Goal: Use online tool/utility: Utilize a website feature to perform a specific function

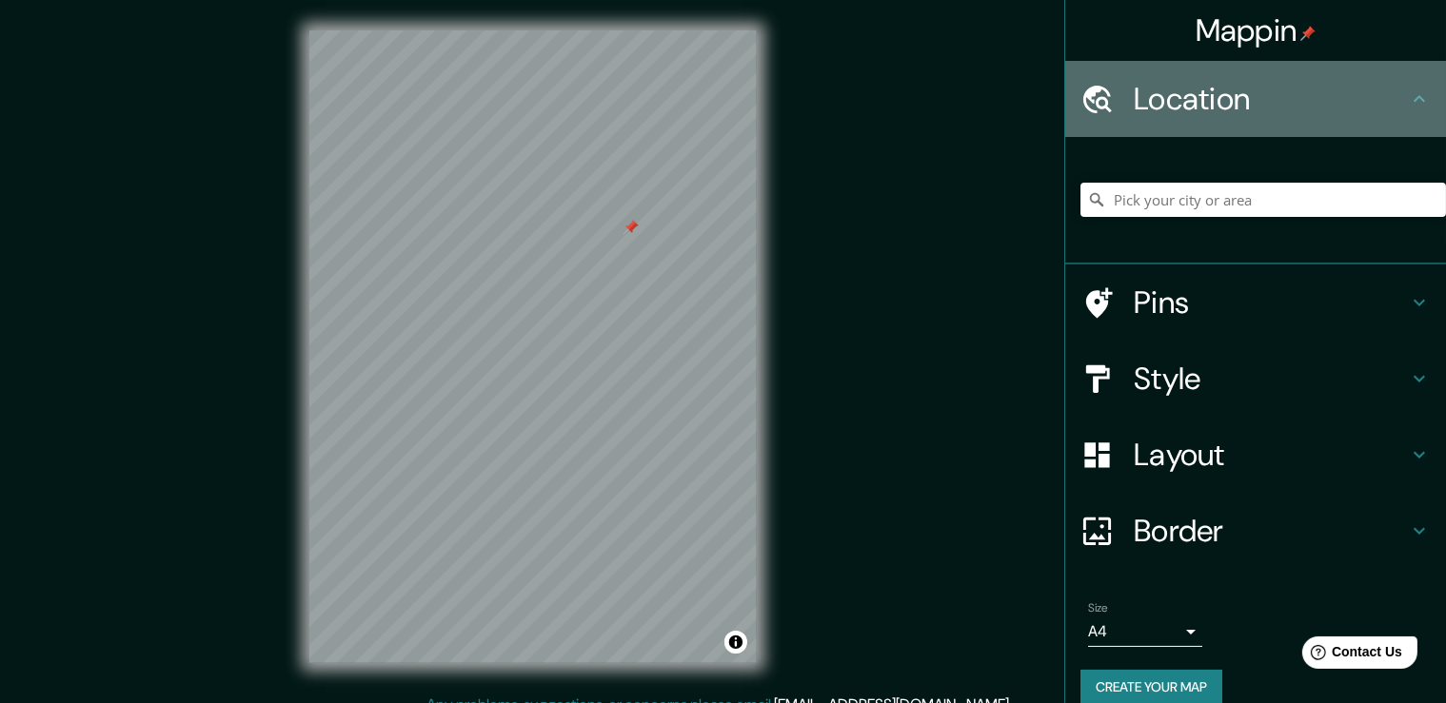
click at [1225, 102] on h4 "Location" at bounding box center [1270, 99] width 274 height 38
click at [1417, 98] on icon at bounding box center [1418, 98] width 11 height 7
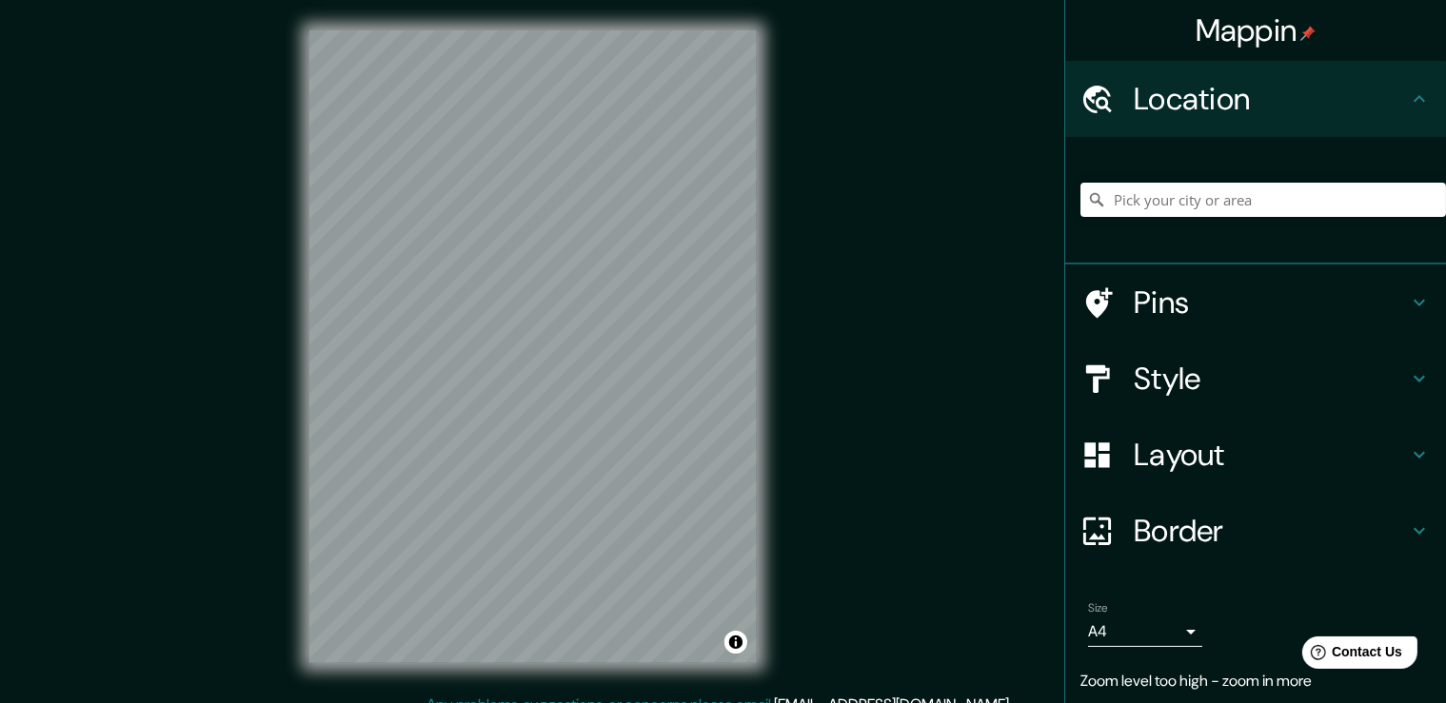
click at [139, 392] on div "Mappin Location Pins Style Layout Border Choose a border. Hint : you can make l…" at bounding box center [723, 362] width 1446 height 724
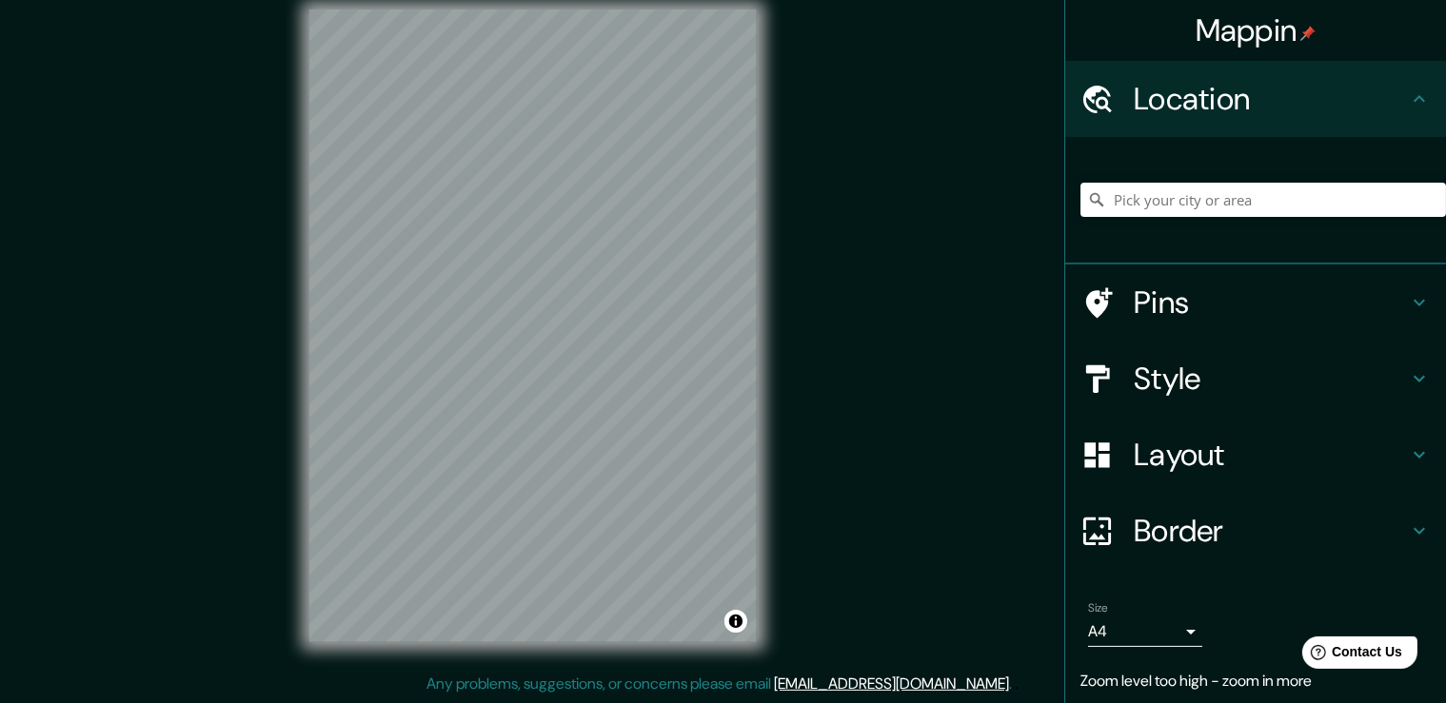
click at [161, 598] on div "Mappin Location Pins Style Layout Border Choose a border. Hint : you can make l…" at bounding box center [723, 341] width 1446 height 724
click at [256, 241] on div "Mappin Location Pins Style Layout Border Choose a border. Hint : you can make l…" at bounding box center [723, 341] width 1446 height 724
click at [230, 295] on div "Mappin Location Pins Style Layout Border Choose a border. Hint : you can make l…" at bounding box center [723, 341] width 1446 height 724
click at [276, 433] on div "Mappin Location Pins Style Layout Border Choose a border. Hint : you can make l…" at bounding box center [723, 341] width 1446 height 724
click at [477, 648] on div "© Mapbox © OpenStreetMap Improve this map" at bounding box center [533, 326] width 508 height 694
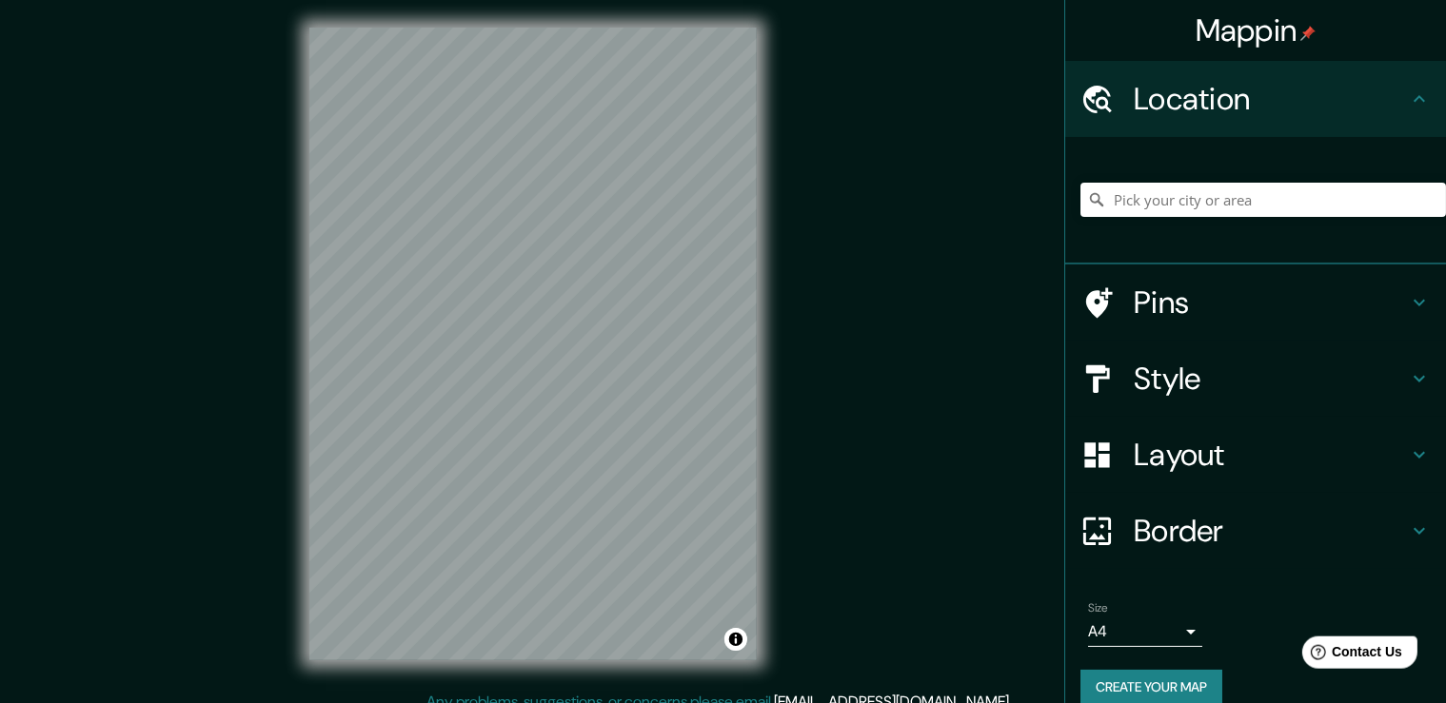
scroll to position [0, 0]
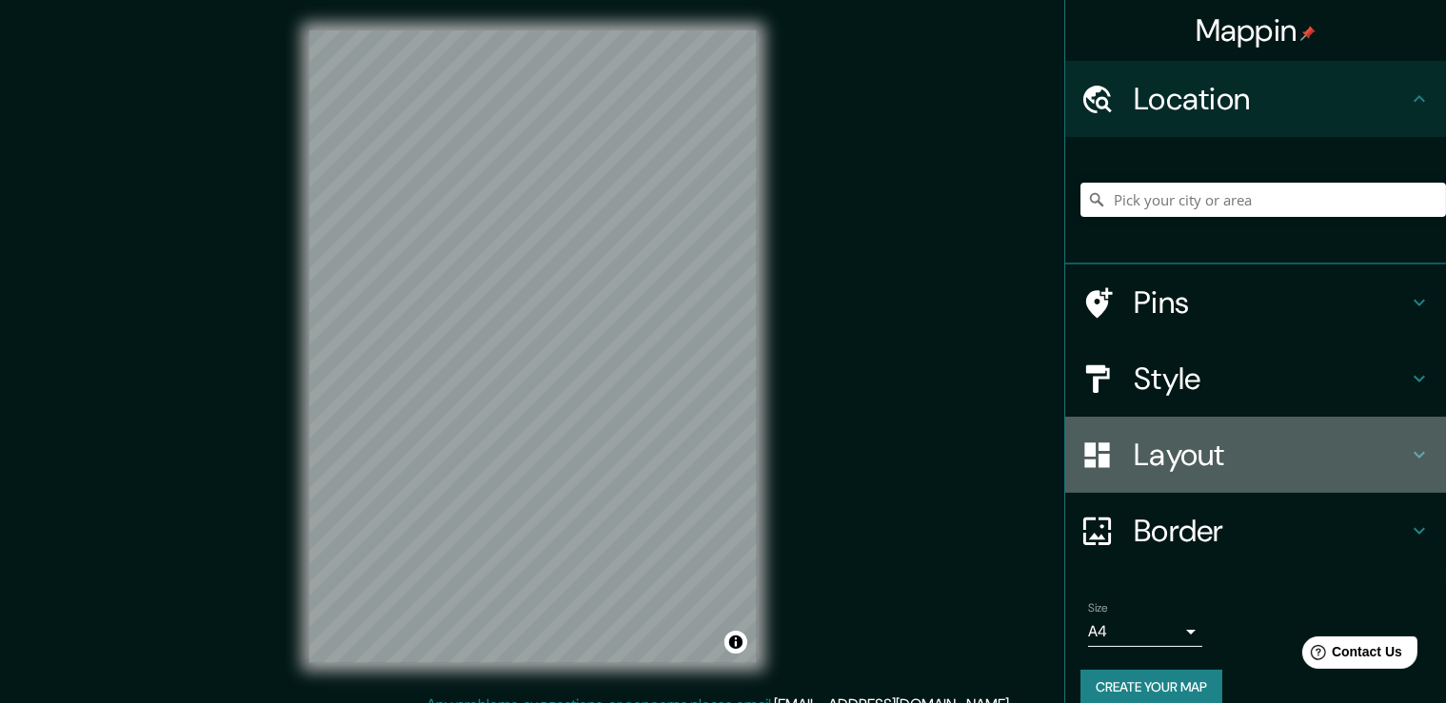
click at [1201, 460] on h4 "Layout" at bounding box center [1270, 455] width 274 height 38
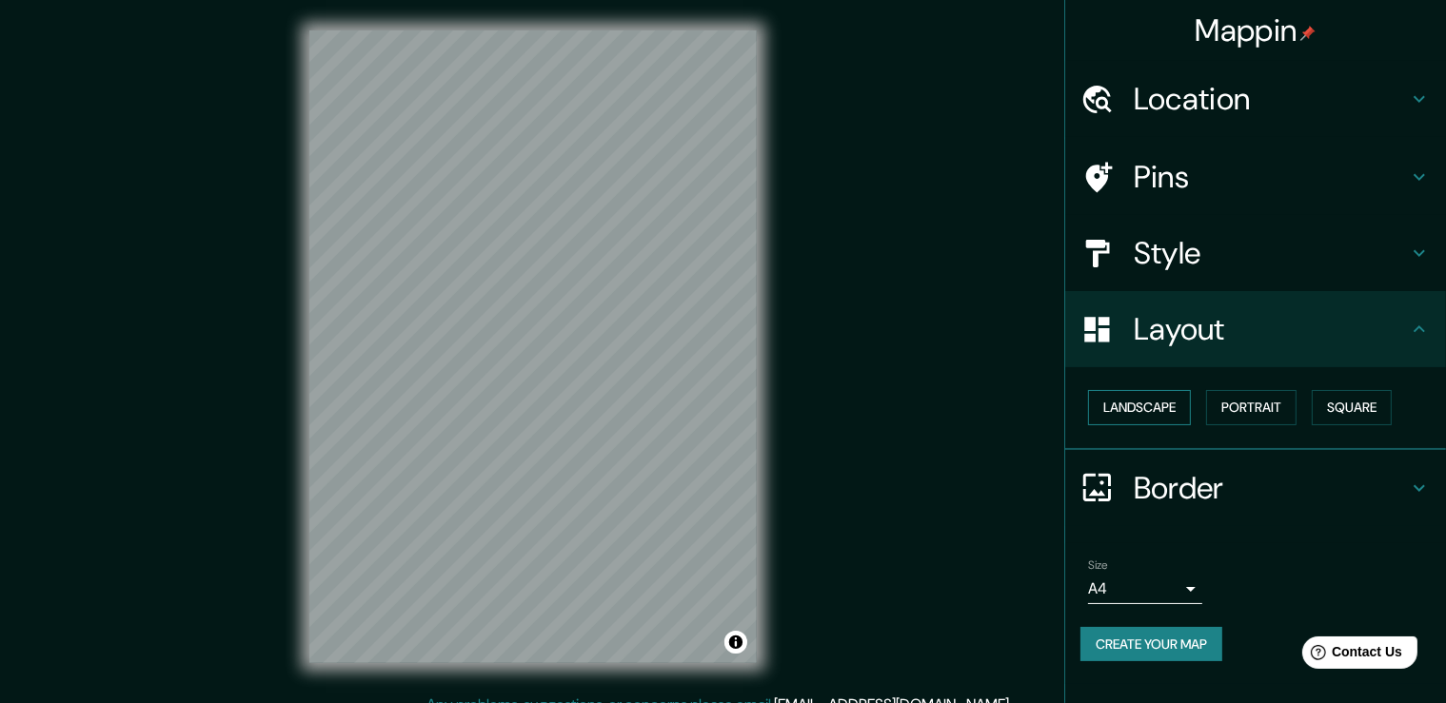
click at [1131, 397] on button "Landscape" at bounding box center [1139, 407] width 103 height 35
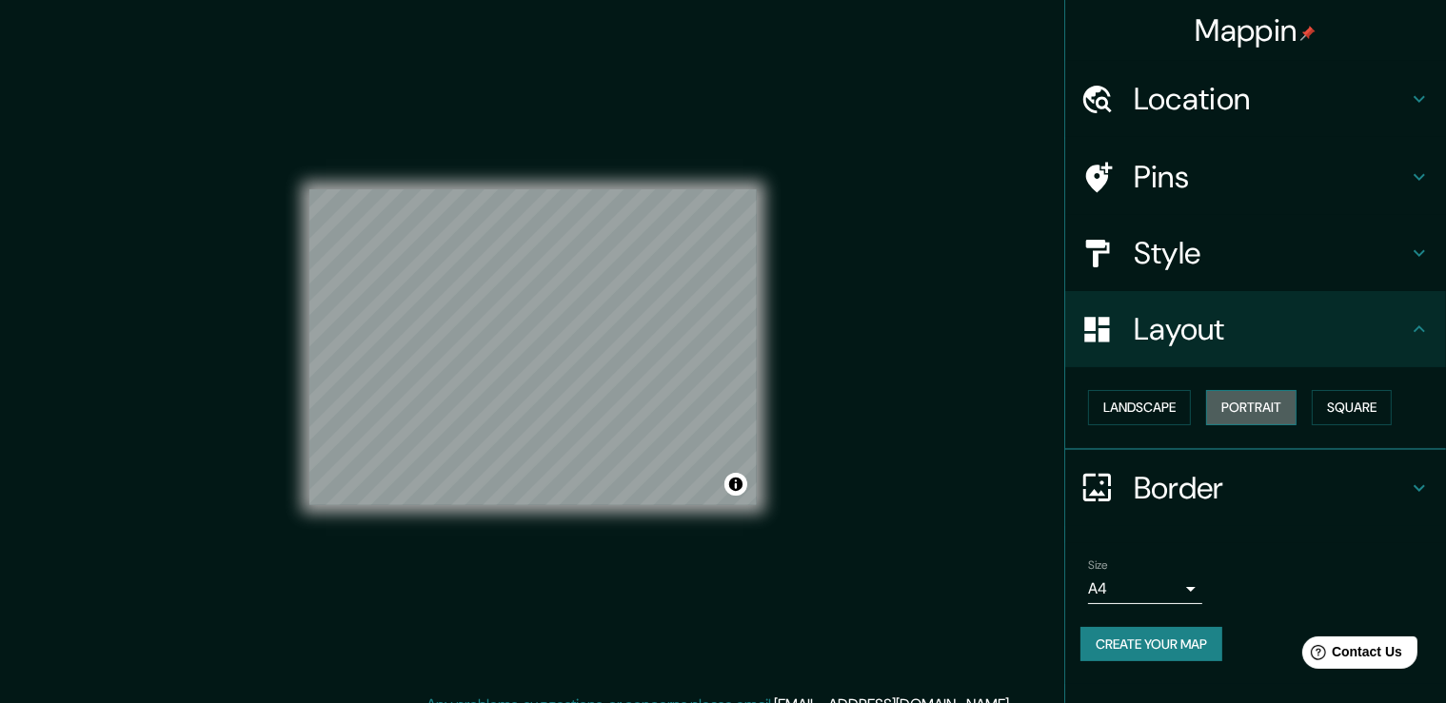
click at [1254, 404] on button "Portrait" at bounding box center [1251, 407] width 90 height 35
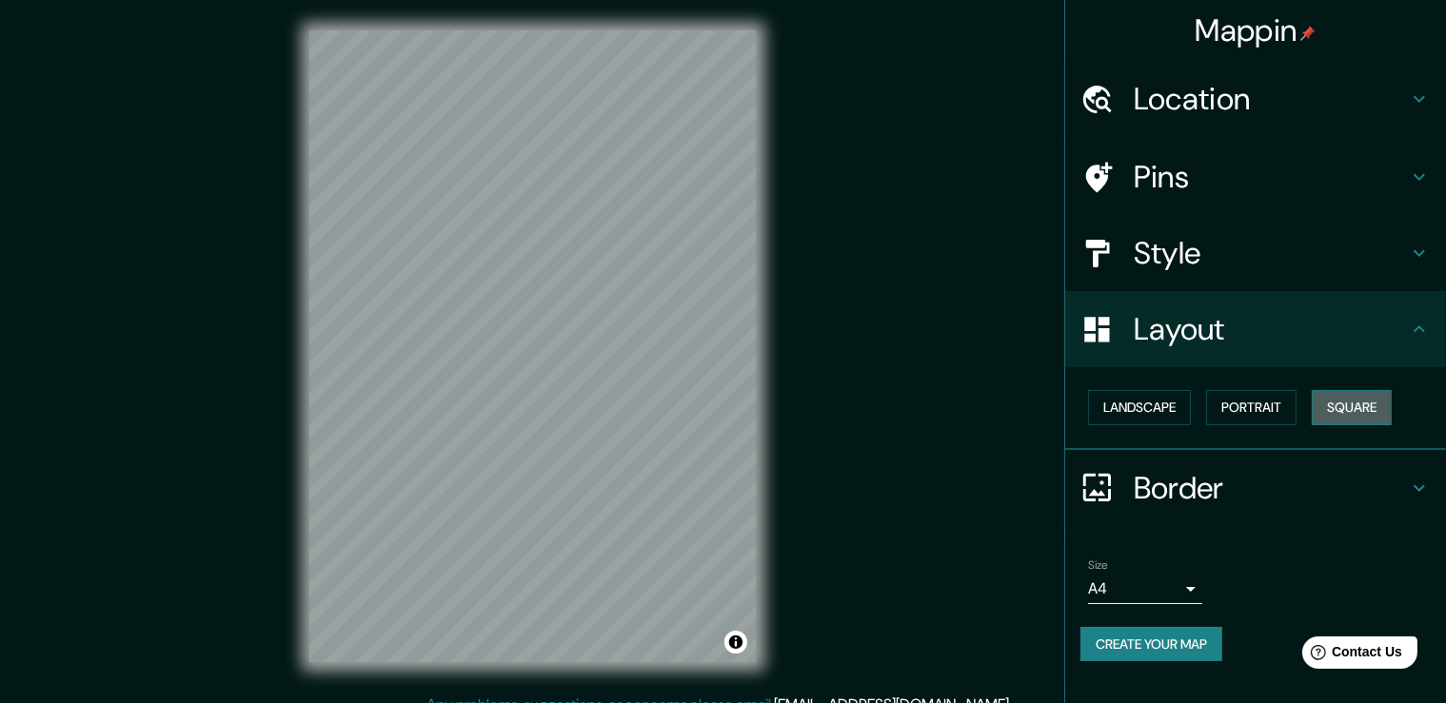
click at [1375, 404] on button "Square" at bounding box center [1351, 407] width 80 height 35
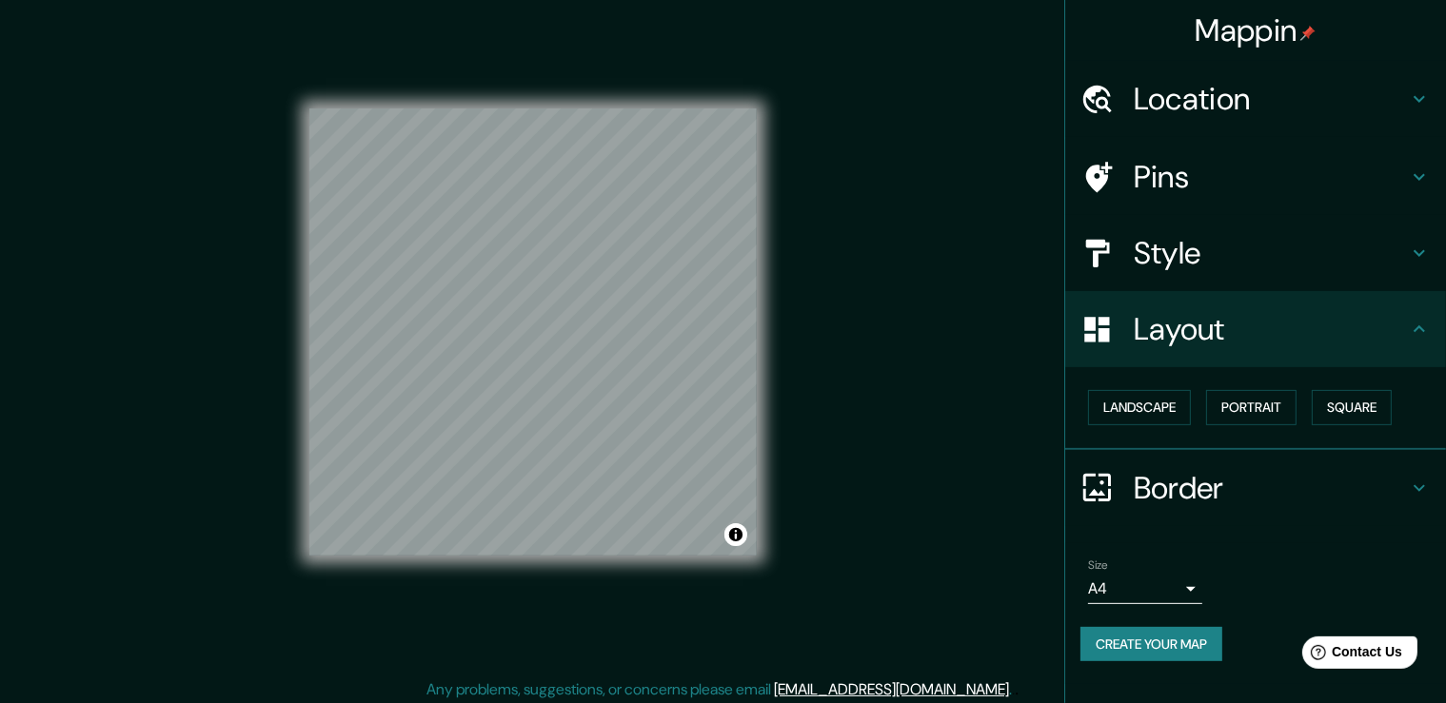
scroll to position [21, 0]
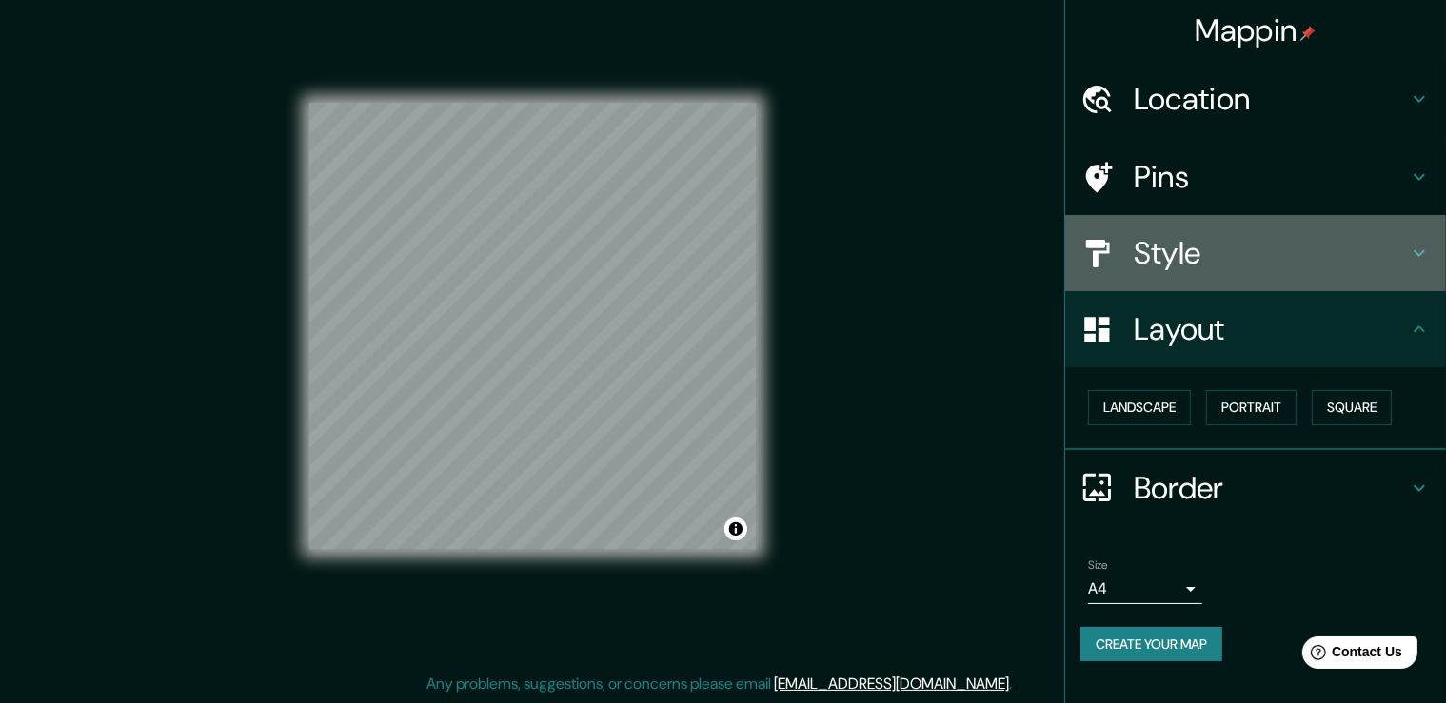
click at [1173, 257] on h4 "Style" at bounding box center [1270, 253] width 274 height 38
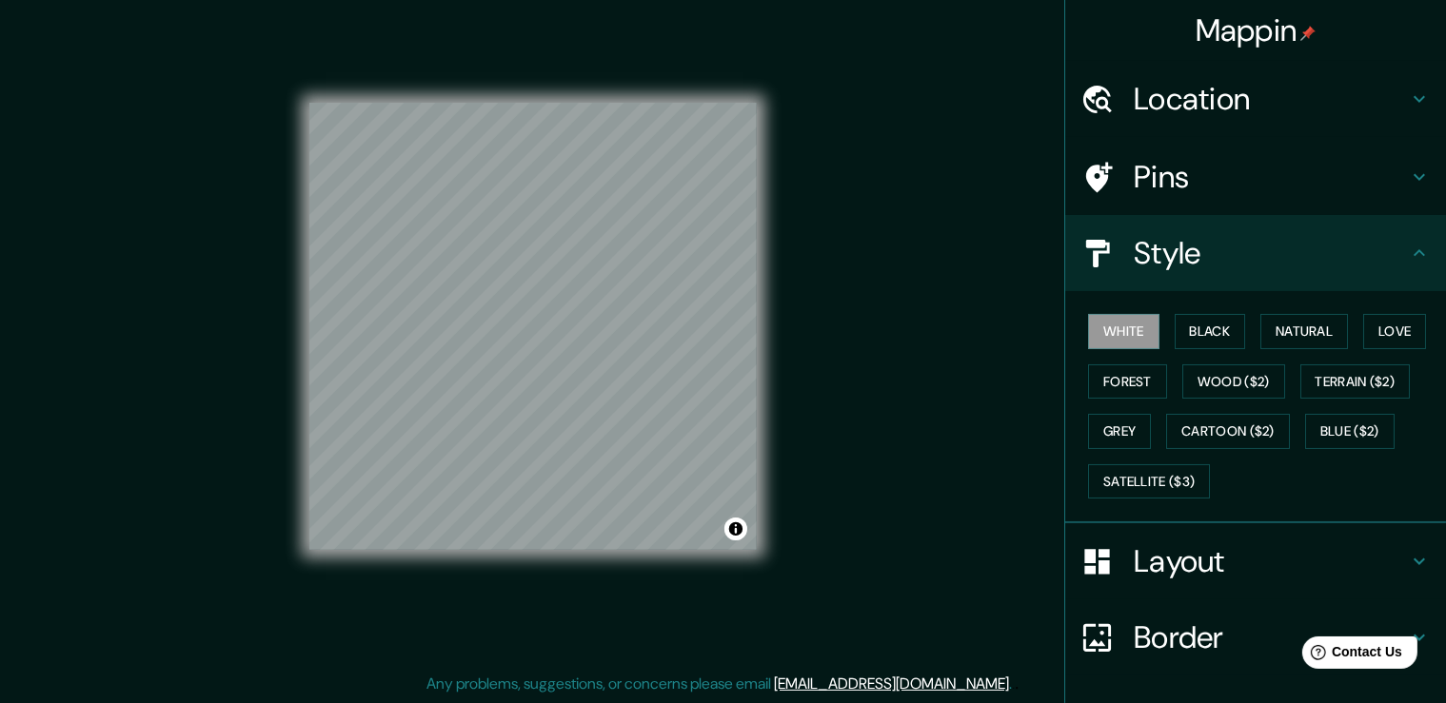
click at [0, 422] on div "Mappin Location Pins Style White Black Natural Love Forest Wood ($2) Terrain ($…" at bounding box center [723, 341] width 1446 height 724
